Goal: Information Seeking & Learning: Understand process/instructions

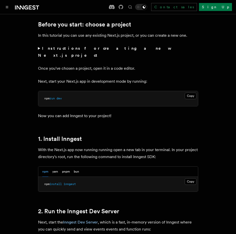
scroll to position [200, 0]
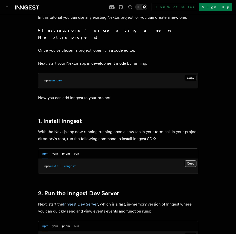
click at [188, 161] on button "Copy Copied" at bounding box center [191, 164] width 12 height 7
click at [189, 161] on button "Copy Copied" at bounding box center [191, 164] width 12 height 7
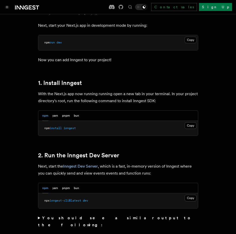
scroll to position [300, 0]
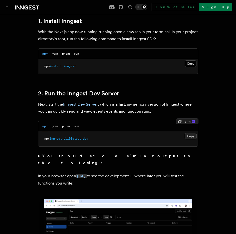
click at [186, 133] on button "Copy Copied" at bounding box center [191, 136] width 12 height 7
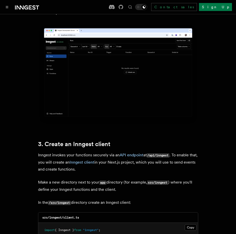
scroll to position [550, 0]
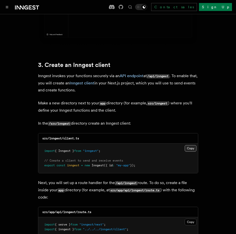
click at [189, 145] on button "Copy Copied" at bounding box center [191, 148] width 12 height 7
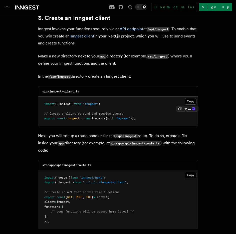
scroll to position [601, 0]
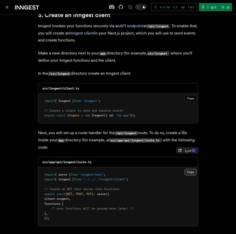
click at [191, 169] on button "Copy Copied" at bounding box center [191, 172] width 12 height 7
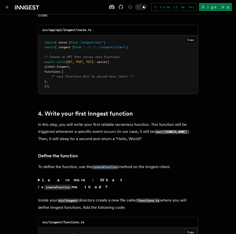
scroll to position [801, 0]
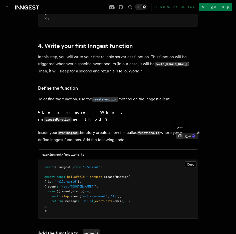
click at [180, 135] on icon at bounding box center [179, 136] width 3 height 3
drag, startPoint x: 64, startPoint y: 134, endPoint x: 86, endPoint y: 134, distance: 22.5
click at [86, 150] on div "src/inngest/functions.ts" at bounding box center [118, 155] width 160 height 10
copy code "functions.ts"
click at [189, 162] on button "Copy Copied" at bounding box center [191, 165] width 12 height 7
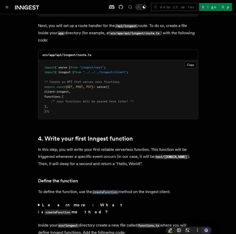
scroll to position [651, 0]
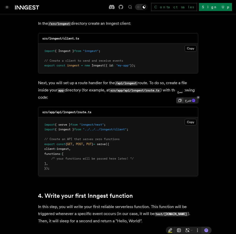
click at [179, 100] on icon at bounding box center [180, 101] width 4 height 4
